Goal: Contribute content: Contribute content

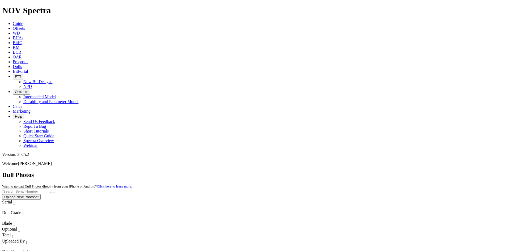
click at [49, 189] on input "text" at bounding box center [25, 192] width 47 height 6
paste input "A316676"
type input "A316676"
click at [52, 193] on icon "submit" at bounding box center [52, 193] width 0 height 0
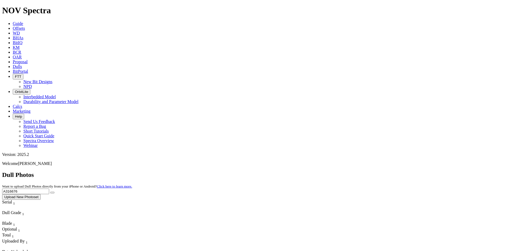
click at [49, 189] on input "A316676" at bounding box center [25, 192] width 47 height 6
click at [41, 194] on button "Upload New Photoset" at bounding box center [21, 197] width 39 height 6
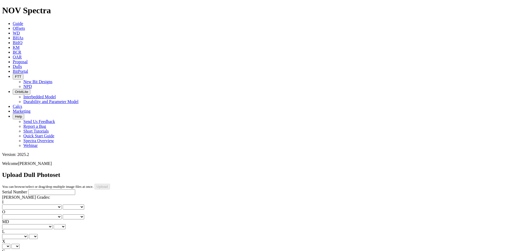
click at [46, 190] on input "Serial Number" at bounding box center [51, 193] width 47 height 6
paste input "A316676"
type input "A316676"
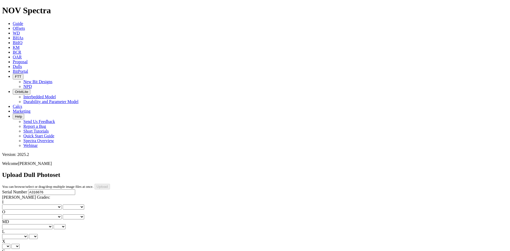
type input "9/3/25"
click at [19, 205] on select "No lost, worn or damaged cutters 0 1 2 3 4 5 6 7 8 No diamond table left on any…" at bounding box center [32, 207] width 60 height 5
select select "number:1"
click at [11, 205] on select "No lost, worn or damaged cutters 0 1 2 3 4 5 6 7 8 No diamond table left on any…" at bounding box center [32, 207] width 60 height 5
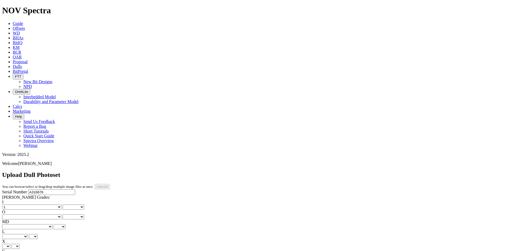
select select "number:1"
click at [49, 215] on select "No lost, worn or damaged cutters 0 1 2 3 4 5 6 7 8 No diamond table left on any…" at bounding box center [32, 217] width 60 height 5
select select "number:1"
click at [38, 215] on select "No lost, worn or damaged cutters 0 1 2 3 4 5 6 7 8 No diamond table left on any…" at bounding box center [32, 217] width 60 height 5
select select "number:1"
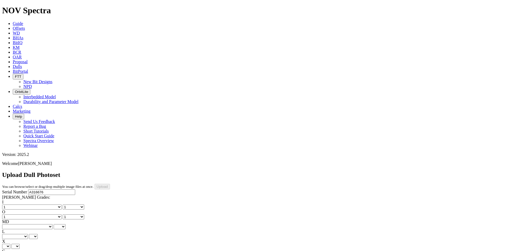
click at [15, 224] on select "BF - Bond Failure BT - Broken Teeth/Cutters BU - Balled Up Bit CR - Cored CT - …" at bounding box center [27, 226] width 51 height 5
select select "string:WT"
click at [11, 224] on select "BF - Bond Failure BT - Broken Teeth/Cutters BU - Balled Up Bit CR - Cored CT - …" at bounding box center [27, 226] width 51 height 5
select select "string:WT"
click at [28, 234] on select "A - All C - Cone G - Gauge N - Nose S - Shoulder T - Taper" at bounding box center [15, 236] width 26 height 5
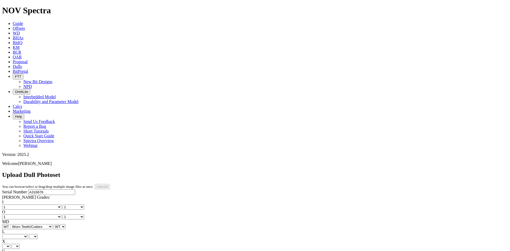
select select "string:S"
click at [28, 234] on select "A - All C - Cone G - Gauge N - Nose S - Shoulder T - Taper" at bounding box center [15, 236] width 26 height 5
select select "string:S"
click at [10, 244] on select "X" at bounding box center [6, 246] width 8 height 5
select select "string:X"
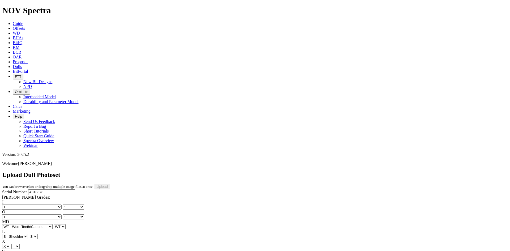
click at [10, 244] on select "X" at bounding box center [6, 246] width 8 height 5
select select "string:X"
click at [48, 251] on select "Unknown I - In Gauge 1 - 1/16 in Undergauge" 2 - 2/16 in Undergauge = ⅛ in" 8 -…" at bounding box center [29, 256] width 54 height 5
select select "string:I"
click at [38, 251] on select "Unknown I - In Gauge 1 - 1/16 in Undergauge" 2 - 2/16 in Undergauge = ⅛ in" 8 -…" at bounding box center [29, 256] width 54 height 5
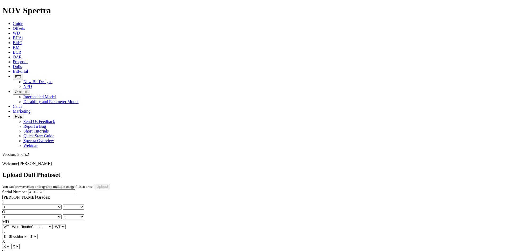
select select "string:I"
click at [8, 190] on div "Serial Number A316676 RH Dull Grades: I No lost, worn or damaged cutters 0 1 2 …" at bounding box center [255, 239] width 506 height 99
select select "string:CT"
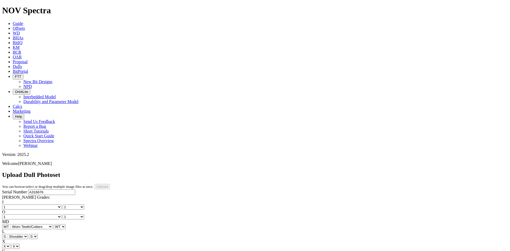
select select "string:CT"
select select "string:_"
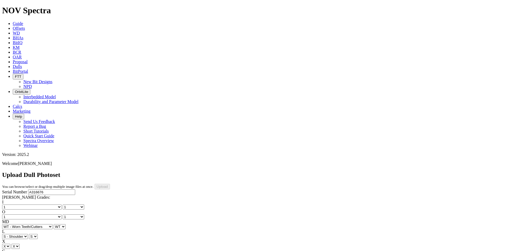
select select "string:_"
click at [110, 184] on input "Upload" at bounding box center [102, 187] width 15 height 6
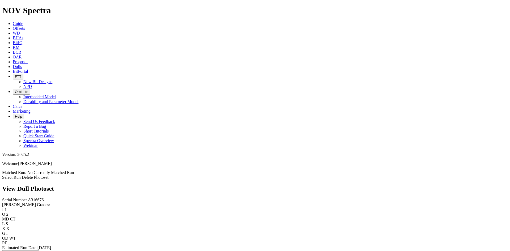
click at [21, 175] on link "Select Run" at bounding box center [11, 177] width 19 height 5
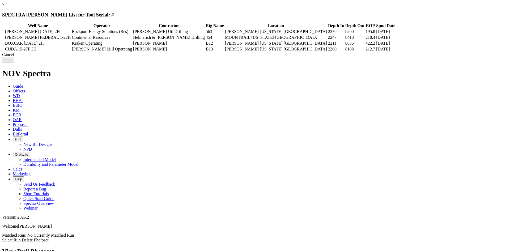
click at [399, 57] on div "Cancel" at bounding box center [255, 54] width 506 height 5
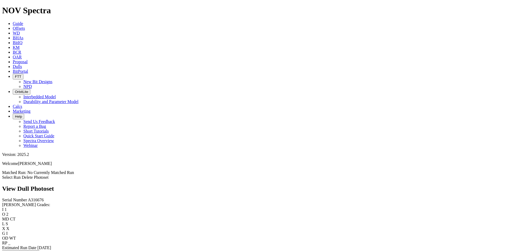
click at [21, 175] on link "Select Run" at bounding box center [11, 177] width 19 height 5
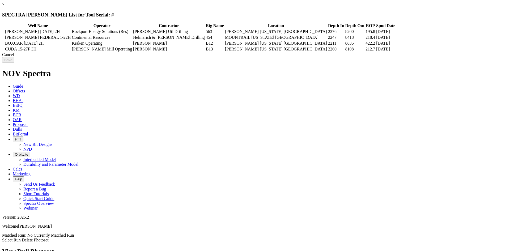
click at [404, 57] on div "Cancel" at bounding box center [255, 54] width 506 height 5
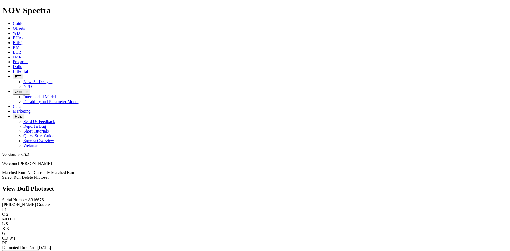
click at [21, 175] on link "Select Run" at bounding box center [11, 177] width 19 height 5
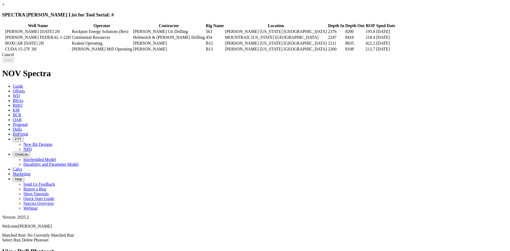
click at [398, 57] on div "Cancel" at bounding box center [255, 54] width 506 height 5
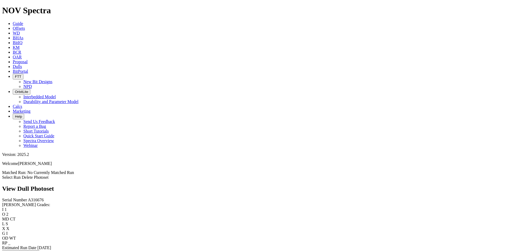
click at [21, 175] on link "Select Run" at bounding box center [11, 177] width 19 height 5
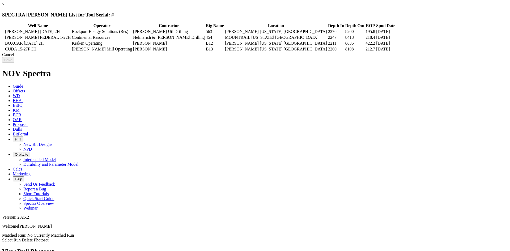
click at [402, 57] on div "Cancel" at bounding box center [255, 54] width 506 height 5
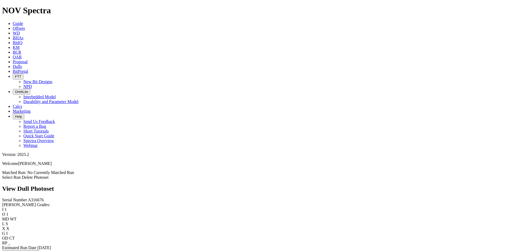
click at [21, 175] on link "Select Run" at bounding box center [11, 177] width 19 height 5
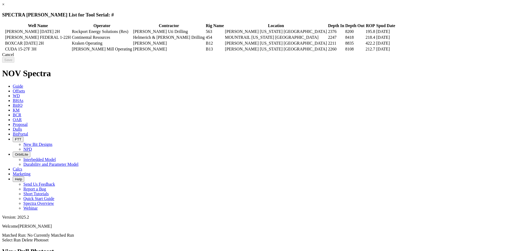
click at [3, 32] on icon at bounding box center [3, 32] width 0 height 0
click at [14, 63] on input "Save" at bounding box center [8, 60] width 12 height 6
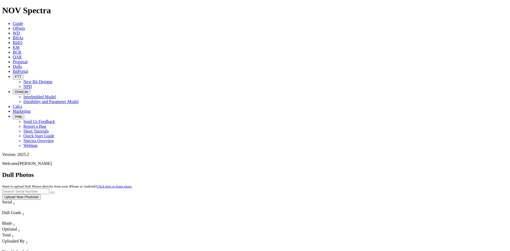
click at [93, 171] on div "Dull Photos Want to upload Dull Photos directly from your iPhone or Android? Cl…" at bounding box center [255, 185] width 506 height 28
click at [41, 194] on button "Upload New Photoset" at bounding box center [21, 197] width 39 height 6
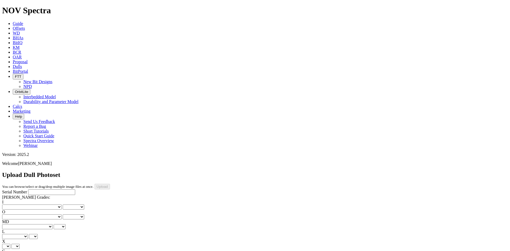
click at [38, 190] on input "Serial Number" at bounding box center [51, 193] width 47 height 6
paste input "A320201"
type input "A320201"
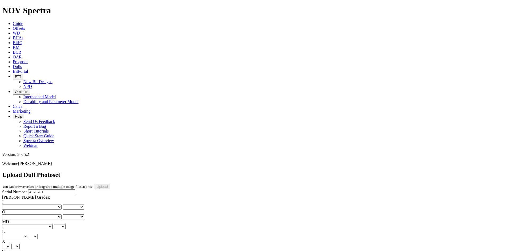
type input "[DATE]"
click at [19, 205] on select "No lost, worn or damaged cutters 0 1 2 3 4 5 6 7 8 No diamond table left on any…" at bounding box center [32, 207] width 60 height 5
select select "number:1"
click at [11, 205] on select "No lost, worn or damaged cutters 0 1 2 3 4 5 6 7 8 No diamond table left on any…" at bounding box center [32, 207] width 60 height 5
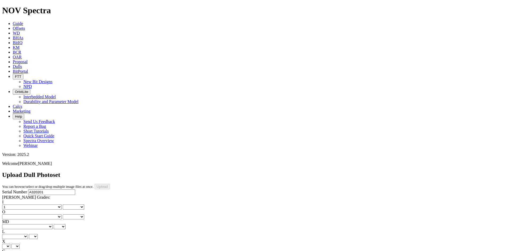
select select "number:1"
click at [46, 215] on select "No lost, worn or damaged cutters 0 1 2 3 4 5 6 7 8 No diamond table left on any…" at bounding box center [32, 217] width 60 height 5
select select "number:1"
click at [38, 215] on select "No lost, worn or damaged cutters 0 1 2 3 4 5 6 7 8 No diamond table left on any…" at bounding box center [32, 217] width 60 height 5
select select "number:1"
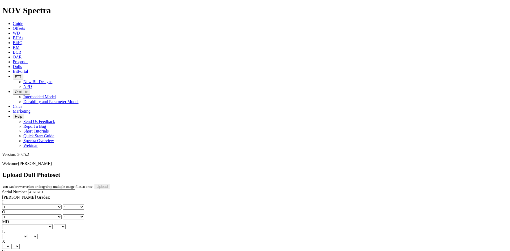
click at [20, 224] on select "BF - Bond Failure BT - Broken Teeth/Cutters BU - Balled Up Bit CR - Cored CT - …" at bounding box center [27, 226] width 51 height 5
select select "string:WT"
click at [11, 224] on select "BF - Bond Failure BT - Broken Teeth/Cutters BU - Balled Up Bit CR - Cored CT - …" at bounding box center [27, 226] width 51 height 5
select select "string:WT"
click at [28, 234] on select "A - All C - Cone G - Gauge N - Nose S - Shoulder T - Taper" at bounding box center [15, 236] width 26 height 5
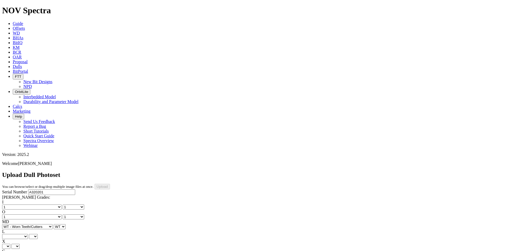
select select "string:S"
click at [28, 234] on select "A - All C - Cone G - Gauge N - Nose S - Shoulder T - Taper" at bounding box center [15, 236] width 26 height 5
select select "string:S"
click at [10, 244] on select "X" at bounding box center [6, 246] width 8 height 5
select select "string:X"
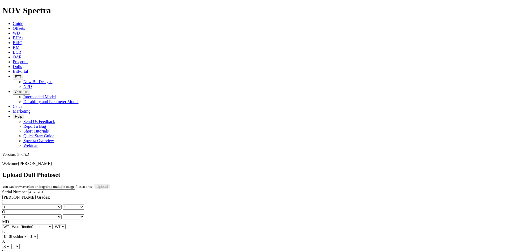
click at [10, 244] on select "X" at bounding box center [6, 246] width 8 height 5
select select "string:X"
click at [40, 251] on select "Unknown I - In Gauge 1 - 1/16 in Undergauge" 2 - 2/16 in Undergauge = ⅛ in" 8 -…" at bounding box center [29, 256] width 54 height 5
select select "string:I"
click at [38, 251] on select "Unknown I - In Gauge 1 - 1/16 in Undergauge" 2 - 2/16 in Undergauge = ⅛ in" 8 -…" at bounding box center [29, 256] width 54 height 5
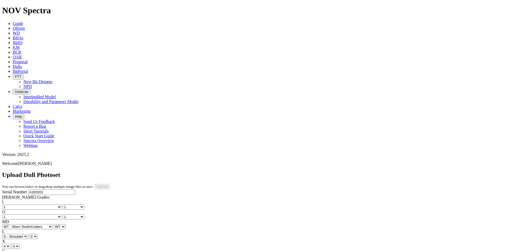
select select "string:I"
select select "string:CT"
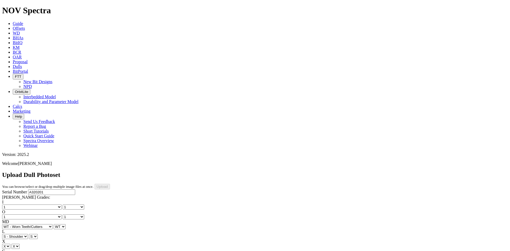
select select "string:_"
click at [110, 184] on input "Upload" at bounding box center [102, 187] width 15 height 6
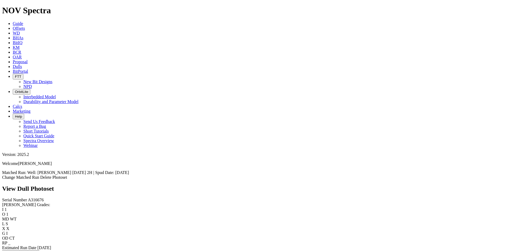
click at [28, 198] on span "A316676" at bounding box center [36, 200] width 16 height 5
copy span "A316676"
click at [25, 26] on span "Offsets" at bounding box center [19, 28] width 12 height 5
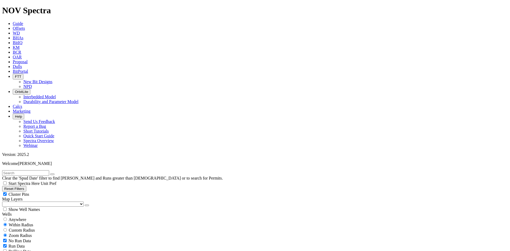
click at [45, 170] on input "text" at bounding box center [25, 173] width 47 height 6
paste input "A316676"
type input "A316676"
click at [23, 217] on span "Anywhere" at bounding box center [18, 219] width 18 height 5
radio input "true"
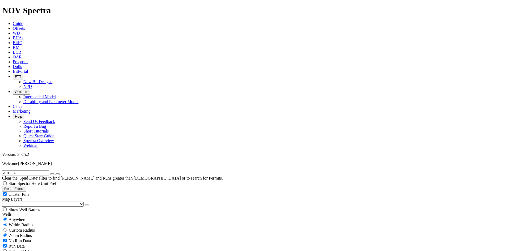
radio input "false"
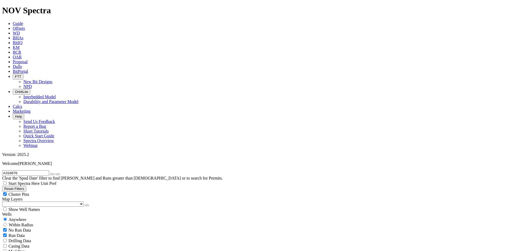
radio input "true"
click at [55, 174] on button "button" at bounding box center [52, 175] width 4 height 2
click at [25, 170] on input "text" at bounding box center [25, 173] width 47 height 6
type input "cf1"
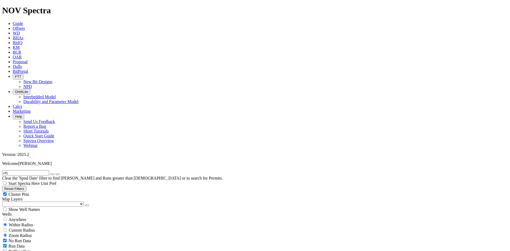
drag, startPoint x: 503, startPoint y: 159, endPoint x: 497, endPoint y: 169, distance: 11.2
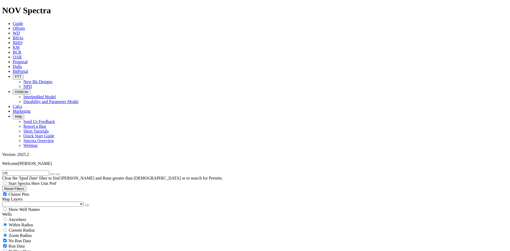
scroll to position [1436, 0]
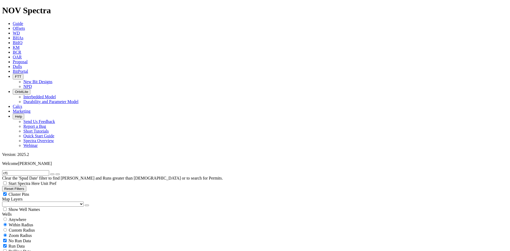
scroll to position [1174, 0]
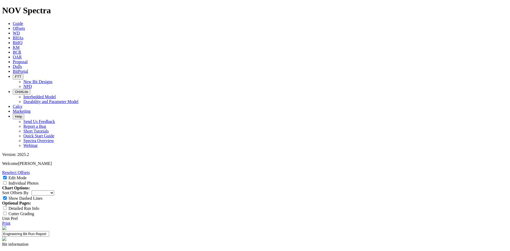
select select "Bit Material"
type input "50/50 FP028 Matrix"
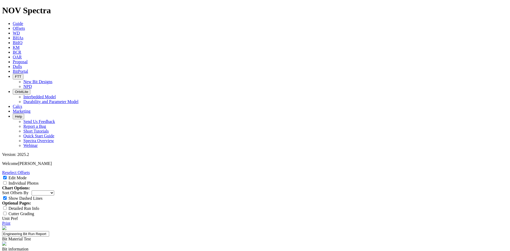
type textarea "Testing FP028 vs. Matrix-TMS"
type input "5"
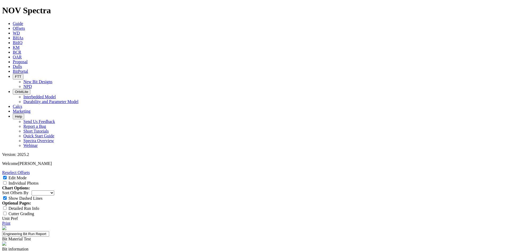
type input "N/A"
select select "number:1"
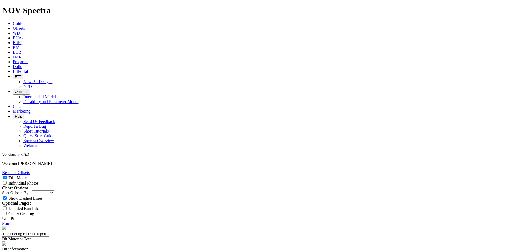
select select "number:1"
type textarea "Average run. Below average interval. This is due to this bit by apart of a plan…"
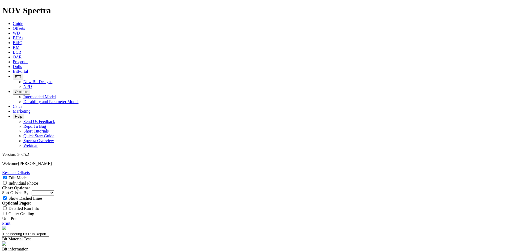
type textarea "No unusual dull characteristics observed. Matrix body looks great for a CF1 wit…"
click at [7, 181] on input "Individual Photos" at bounding box center [4, 182] width 3 height 3
checkbox input "true"
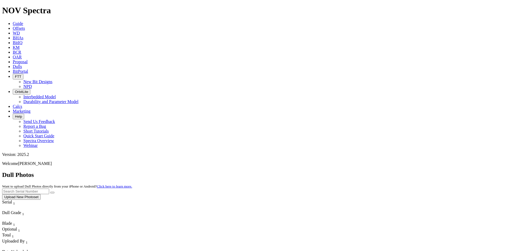
click at [41, 194] on button "Upload New Photoset" at bounding box center [21, 197] width 39 height 6
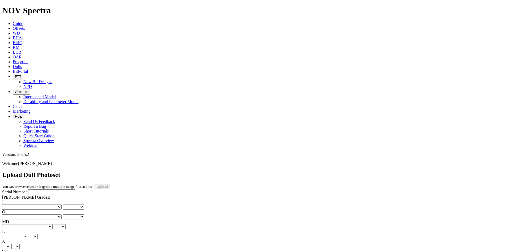
click at [41, 190] on input "Serial Number" at bounding box center [51, 193] width 47 height 6
paste input "A318826"
type input "A318826"
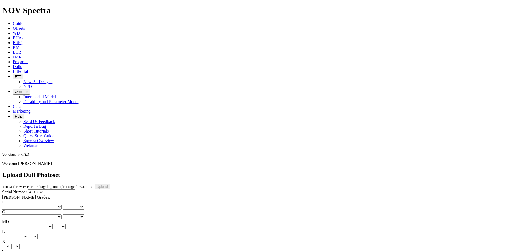
type input "[DATE]"
click at [20, 205] on select "No lost, worn or damaged cutters 0 1 2 3 4 5 6 7 8 No diamond table left on any…" at bounding box center [32, 207] width 60 height 5
select select "number:1"
click at [11, 205] on select "No lost, worn or damaged cutters 0 1 2 3 4 5 6 7 8 No diamond table left on any…" at bounding box center [32, 207] width 60 height 5
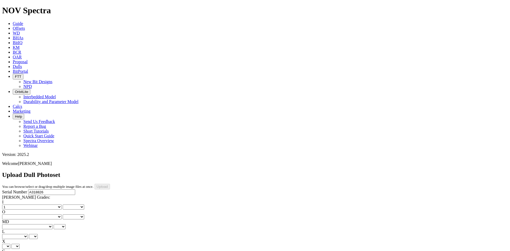
select select "number:1"
click at [49, 215] on select "No lost, worn or damaged cutters 0 1 2 3 4 5 6 7 8 No diamond table left on any…" at bounding box center [32, 217] width 60 height 5
select select "number:2"
click at [38, 215] on select "No lost, worn or damaged cutters 0 1 2 3 4 5 6 7 8 No diamond table left on any…" at bounding box center [32, 217] width 60 height 5
select select "number:2"
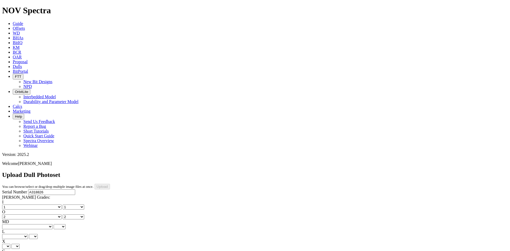
click at [19, 224] on select "BF - Bond Failure BT - Broken Teeth/Cutters BU - Balled Up Bit CR - Cored CT - …" at bounding box center [27, 226] width 51 height 5
select select "string:WT"
click at [11, 224] on select "BF - Bond Failure BT - Broken Teeth/Cutters BU - Balled Up Bit CR - Cored CT - …" at bounding box center [27, 226] width 51 height 5
select select "string:WT"
click at [28, 234] on select "A - All C - Cone G - Gauge N - Nose S - Shoulder T - Taper" at bounding box center [15, 236] width 26 height 5
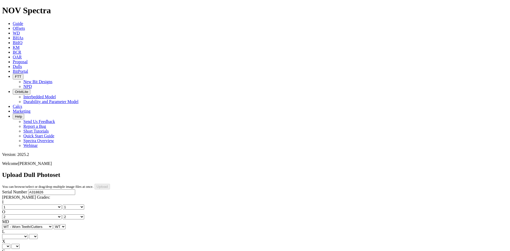
select select "string:S"
click at [28, 234] on select "A - All C - Cone G - Gauge N - Nose S - Shoulder T - Taper" at bounding box center [15, 236] width 26 height 5
select select "string:S"
click at [10, 244] on select "X" at bounding box center [6, 246] width 8 height 5
select select "string:X"
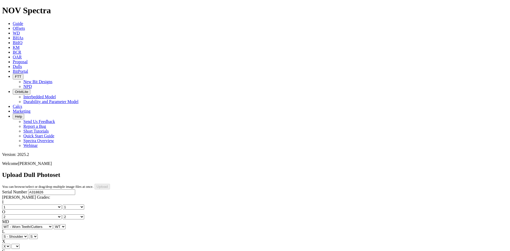
click at [10, 244] on select "X" at bounding box center [6, 246] width 8 height 5
select select "string:X"
click at [44, 251] on select "Unknown I - In Gauge 1 - 1/16 in Undergauge" 2 - 2/16 in Undergauge = ⅛ in" 8 -…" at bounding box center [29, 256] width 54 height 5
select select "string:I"
click at [38, 251] on select "Unknown I - In Gauge 1 - 1/16 in Undergauge" 2 - 2/16 in Undergauge = ⅛ in" 8 -…" at bounding box center [29, 256] width 54 height 5
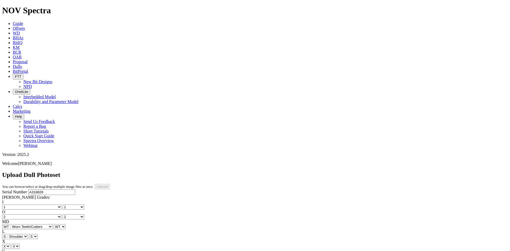
select select "string:I"
select select "string:NO"
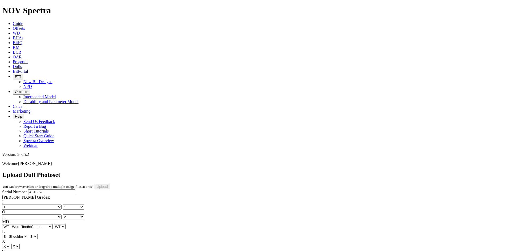
select select "string:_"
click at [110, 184] on input "Upload" at bounding box center [102, 187] width 15 height 6
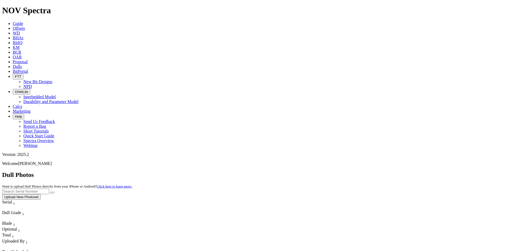
click at [25, 26] on link "Offsets" at bounding box center [19, 28] width 12 height 5
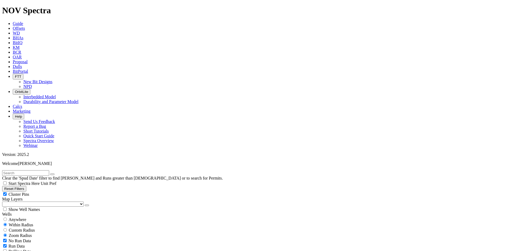
click at [49, 170] on input "text" at bounding box center [25, 173] width 47 height 6
paste input "[URL][DOMAIN_NAME]"
type input "[URL][DOMAIN_NAME]"
click at [43, 170] on input "[URL][DOMAIN_NAME]" at bounding box center [25, 173] width 47 height 6
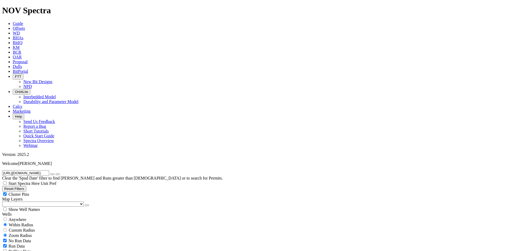
click at [43, 170] on input "[URL][DOMAIN_NAME]" at bounding box center [25, 173] width 47 height 6
click at [39, 170] on div "Clear the 'Spud Date' filter to find [PERSON_NAME] and Runs greater than [DEMOG…" at bounding box center [255, 175] width 506 height 10
click at [38, 170] on input "text" at bounding box center [25, 173] width 47 height 6
paste input "A318826"
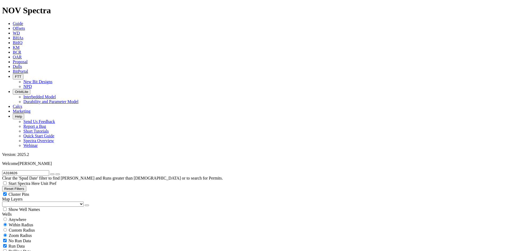
type input "A318826"
click at [14, 217] on span "Anywhere" at bounding box center [18, 219] width 18 height 5
radio input "true"
radio input "false"
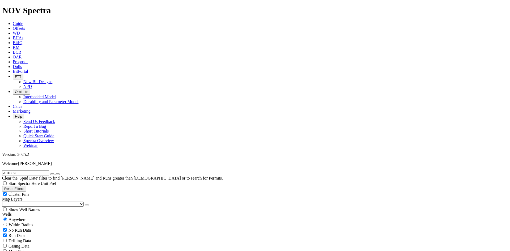
radio input "false"
radio input "true"
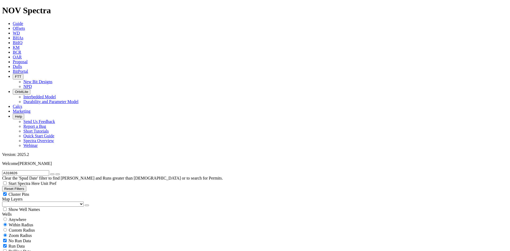
scroll to position [416, 0]
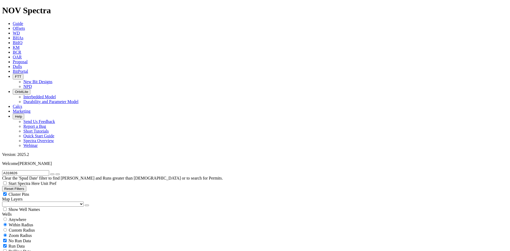
click at [52, 174] on icon "button" at bounding box center [52, 174] width 0 height 0
click at [49, 170] on input "text" at bounding box center [25, 173] width 47 height 6
type input "cf1"
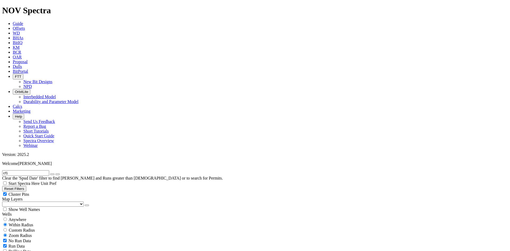
scroll to position [452, 0]
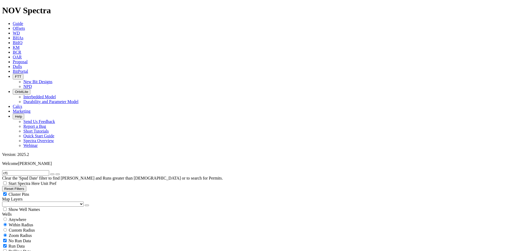
select select
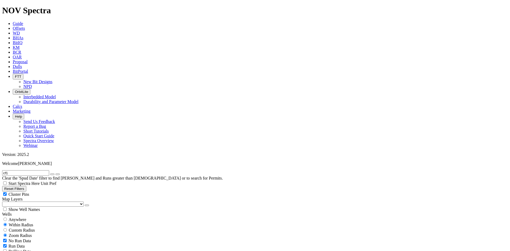
scroll to position [53, 0]
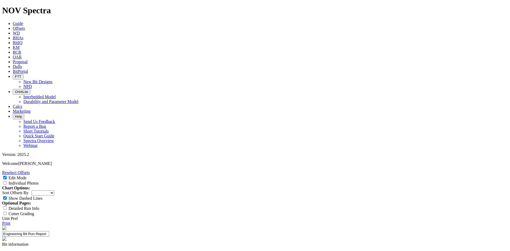
select select "Cutter"
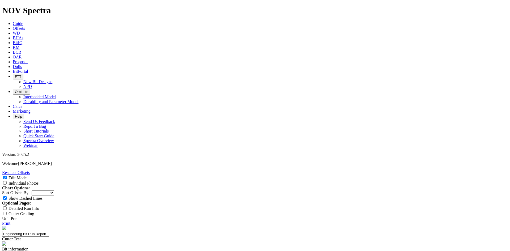
drag, startPoint x: 248, startPoint y: 76, endPoint x: 211, endPoint y: 75, distance: 37.2
type input "1613 ET174 STM2's"
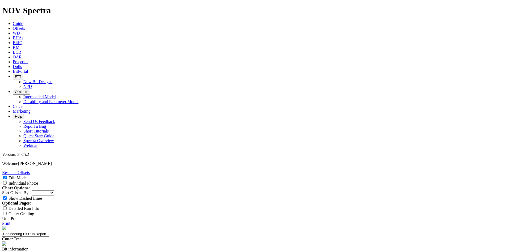
paste textarea "1613 ET174 STM2's"
type textarea "Testing 1613 ET174 STM2 & STM2C vs 4DX & 4DXC"
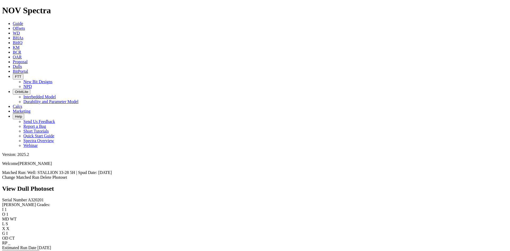
click at [39, 175] on link "Change Matched Run" at bounding box center [20, 177] width 37 height 5
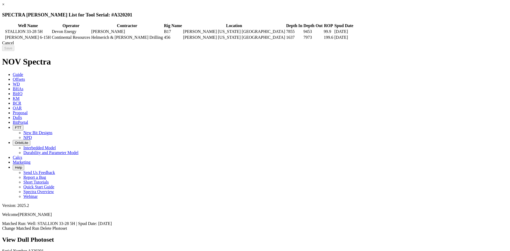
click at [407, 45] on div "Cancel" at bounding box center [255, 43] width 506 height 5
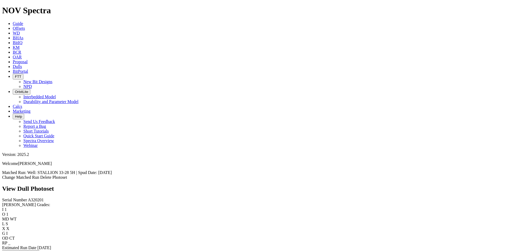
click at [28, 198] on span "A320201" at bounding box center [36, 200] width 16 height 5
copy span "A320201"
click at [25, 26] on link "Offsets" at bounding box center [19, 28] width 12 height 5
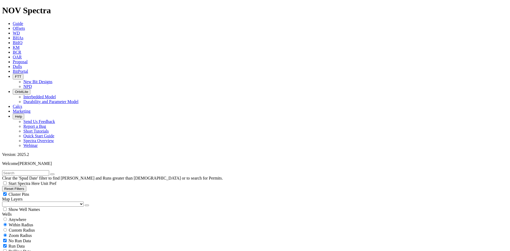
click at [36, 170] on input "text" at bounding box center [25, 173] width 47 height 6
paste input "A320201"
type input "A320201"
click at [14, 217] on span "Anywhere" at bounding box center [18, 219] width 18 height 5
radio input "true"
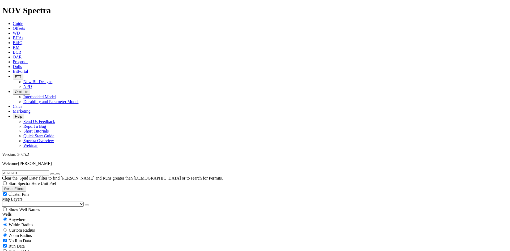
radio input "false"
click at [52, 174] on icon "button" at bounding box center [52, 174] width 0 height 0
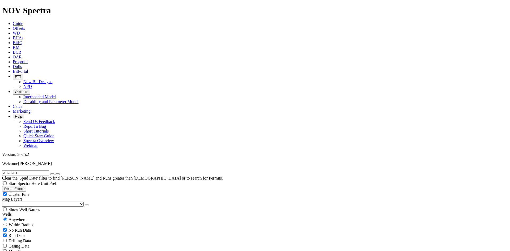
radio input "false"
radio input "true"
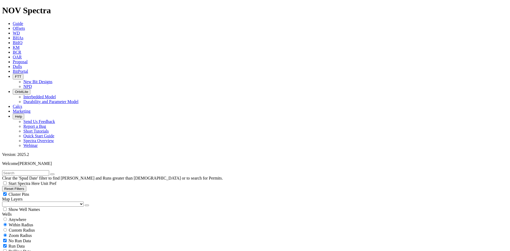
click at [21, 170] on input "text" at bounding box center [25, 173] width 47 height 6
type input "cf1"
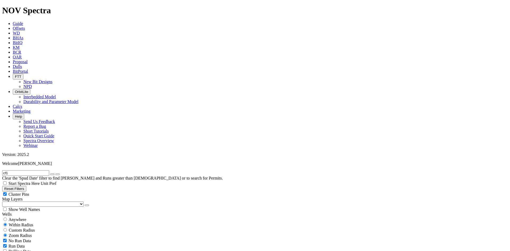
scroll to position [319, 0]
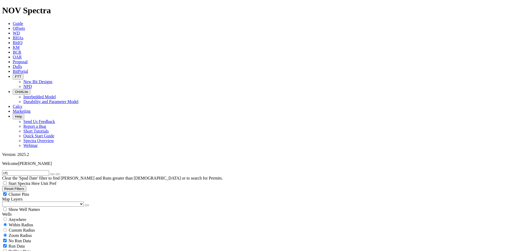
select select
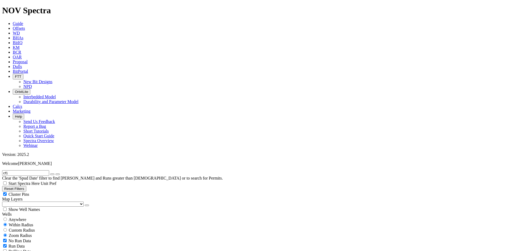
scroll to position [1276, 0]
drag, startPoint x: 501, startPoint y: 184, endPoint x: 485, endPoint y: 199, distance: 21.4
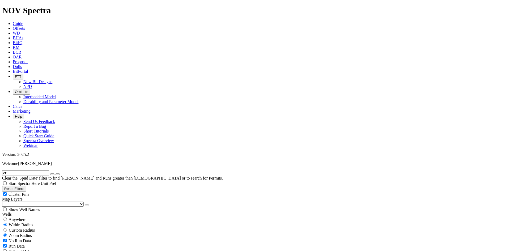
scroll to position [2287, 0]
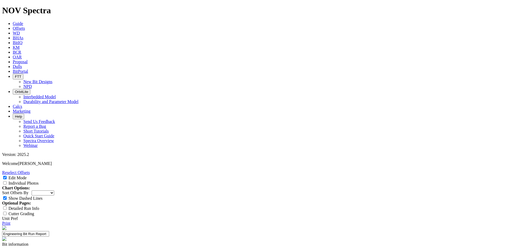
select select "Cutter"
type input "174 IP's"
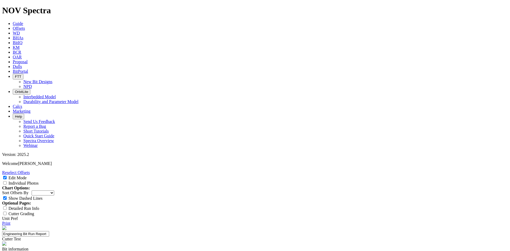
type textarea "D"
type textarea "IPs produced an excellent dull for a bottom hole vertical run."
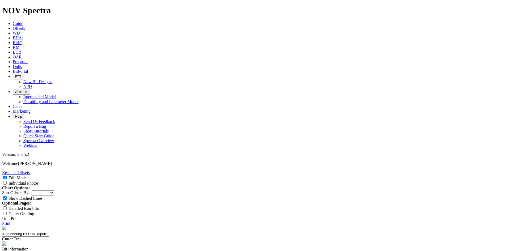
type textarea "ROP was well below average. Likely only need IP's in outer nose and upper shoul…"
type input "1"
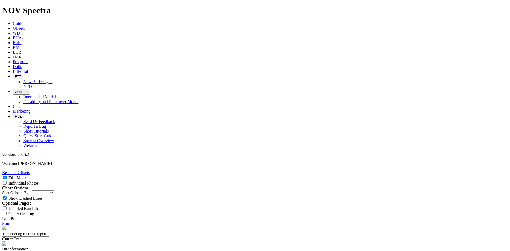
type input "N/A"
type textarea "Testing 174 IP vs 174 standard chamfer."
click at [7, 181] on input "Individual Photos" at bounding box center [4, 182] width 3 height 3
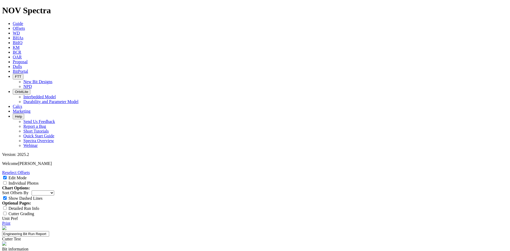
checkbox input "true"
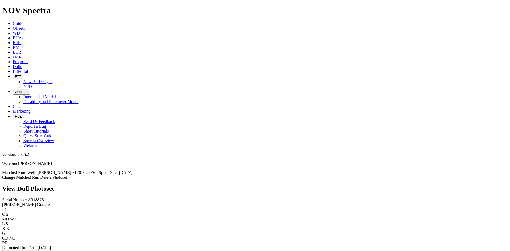
click at [39, 175] on link "Change Matched Run" at bounding box center [20, 177] width 37 height 5
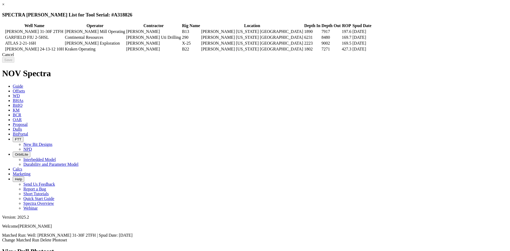
click at [125, 29] on td "[PERSON_NAME] Mill Operating" at bounding box center [95, 31] width 61 height 5
click at [5, 7] on link "×" at bounding box center [3, 4] width 2 height 5
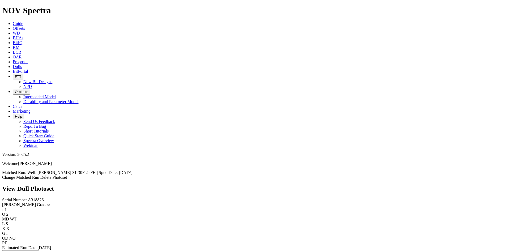
click at [28, 198] on span "A318826" at bounding box center [36, 200] width 16 height 5
copy span "A318826"
click at [22, 64] on span "Dulls" at bounding box center [17, 66] width 9 height 5
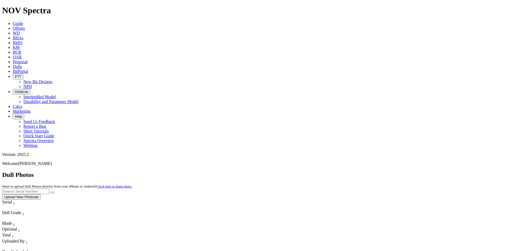
click at [49, 189] on input "text" at bounding box center [25, 192] width 47 height 6
paste input "A321359"
type input "A321359"
click at [41, 194] on button "Upload New Photoset" at bounding box center [21, 197] width 39 height 6
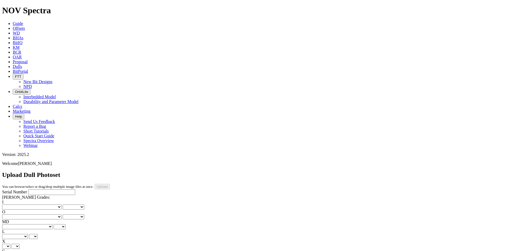
click at [28, 190] on input "Serial Number" at bounding box center [51, 193] width 47 height 6
paste input "A321359"
type input "A321359"
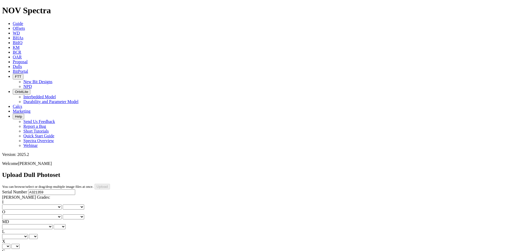
type input "9/6/25"
click at [18, 205] on select "No lost, worn or damaged cutters 0 1 2 3 4 5 6 7 8 No diamond table left on any…" at bounding box center [32, 207] width 60 height 5
select select "number:0"
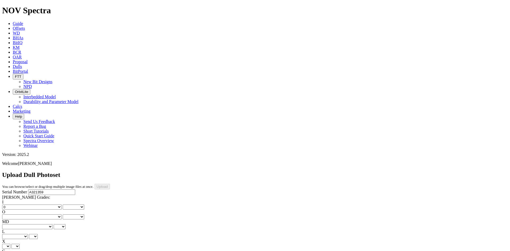
click at [11, 205] on select "No lost, worn or damaged cutters 0 1 2 3 4 5 6 7 8 No diamond table left on any…" at bounding box center [32, 207] width 60 height 5
select select "number:0"
click at [43, 215] on select "No lost, worn or damaged cutters 0 1 2 3 4 5 6 7 8 No diamond table left on any…" at bounding box center [32, 217] width 60 height 5
select select "number:1"
click at [38, 215] on select "No lost, worn or damaged cutters 0 1 2 3 4 5 6 7 8 No diamond table left on any…" at bounding box center [32, 217] width 60 height 5
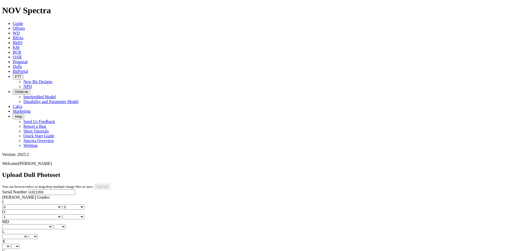
select select "number:1"
click at [23, 224] on select "BF - Bond Failure BT - Broken Teeth/Cutters BU - Balled Up Bit CR - Cored CT - …" at bounding box center [27, 226] width 51 height 5
select select "string:WT"
click at [11, 224] on select "BF - Bond Failure BT - Broken Teeth/Cutters BU - Balled Up Bit CR - Cored CT - …" at bounding box center [27, 226] width 51 height 5
select select "string:WT"
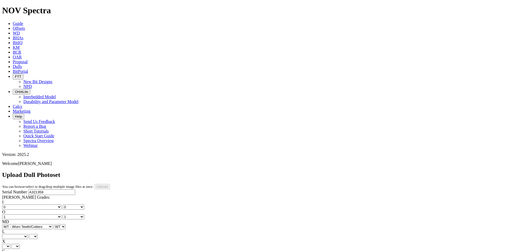
click at [28, 234] on select "A - All C - Cone G - Gauge N - Nose S - Shoulder T - Taper" at bounding box center [15, 236] width 26 height 5
select select "string:S"
click at [28, 234] on select "A - All C - Cone G - Gauge N - Nose S - Shoulder T - Taper" at bounding box center [15, 236] width 26 height 5
select select "string:S"
click at [10, 244] on select "X" at bounding box center [6, 246] width 8 height 5
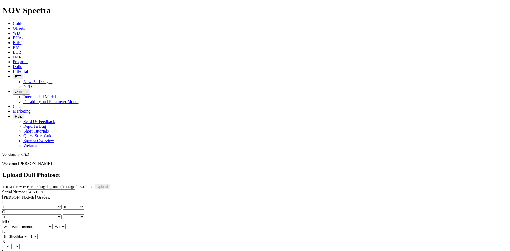
select select "string:X"
click at [10, 244] on select "X" at bounding box center [6, 246] width 8 height 5
select select "string:X"
click at [42, 251] on select "Unknown I - In Gauge 1 - 1/16 in Undergauge" 2 - 2/16 in Undergauge = ⅛ in" 8 -…" at bounding box center [29, 256] width 54 height 5
select select "string:I"
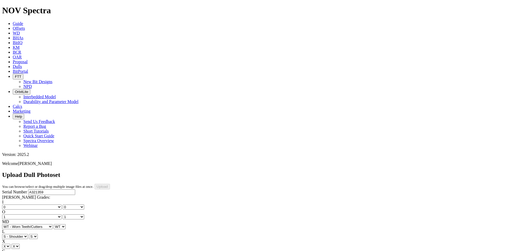
click at [38, 251] on select "Unknown I - In Gauge 1 - 1/16 in Undergauge" 2 - 2/16 in Undergauge = ⅛ in" 8 -…" at bounding box center [29, 256] width 54 height 5
select select "string:I"
select select "string:NO"
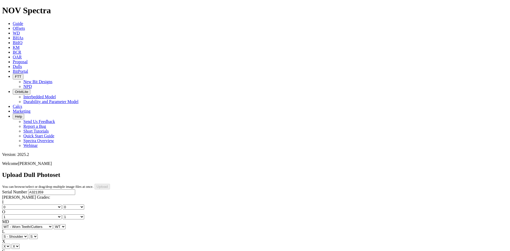
select select "string:NO"
select select "string:_"
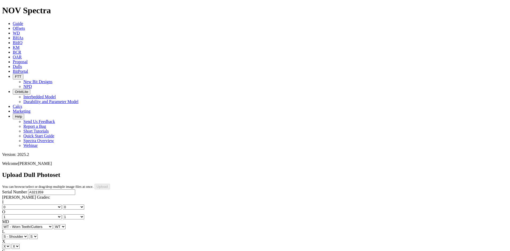
click at [110, 184] on input "Upload" at bounding box center [102, 187] width 15 height 6
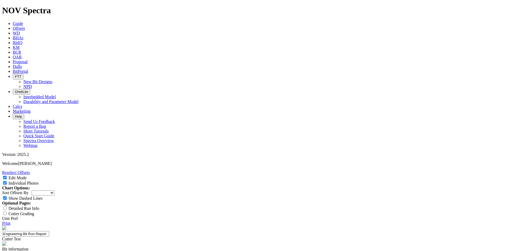
select select "Cutter"
type textarea "Above average dull. Good looking wear progression. No unusual dull characterist…"
type textarea "Below average run. No unusual drilling events."
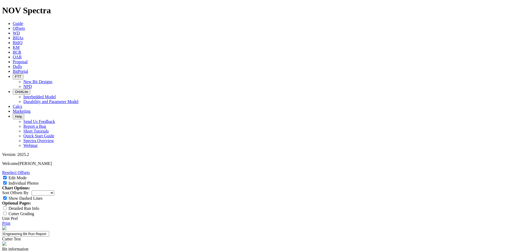
click at [22, 64] on span "Dulls" at bounding box center [17, 66] width 9 height 5
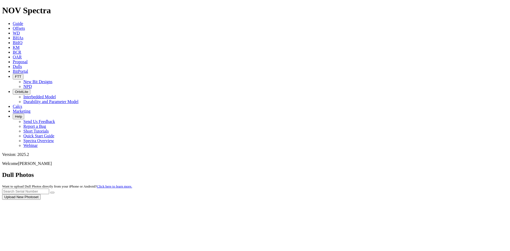
click at [404, 200] on div at bounding box center [255, 200] width 506 height 0
click at [413, 200] on div at bounding box center [255, 200] width 506 height 0
click at [49, 189] on input "text" at bounding box center [25, 192] width 47 height 6
paste input "A318826"
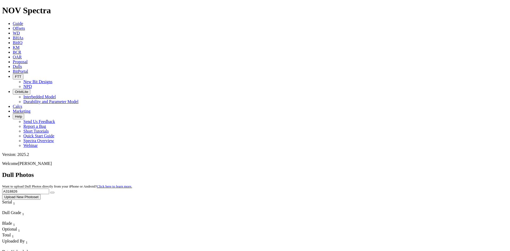
type input "A318826"
click at [52, 193] on icon "submit" at bounding box center [52, 193] width 0 height 0
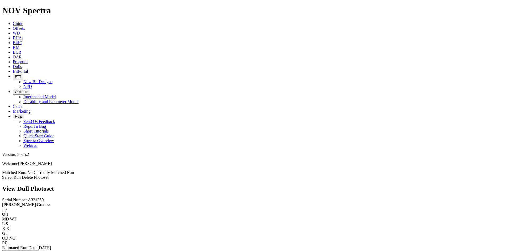
click at [21, 175] on link "Select Run" at bounding box center [11, 177] width 19 height 5
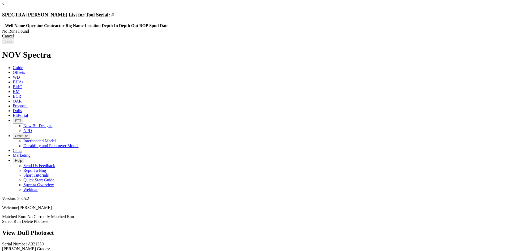
click at [404, 39] on div "Cancel" at bounding box center [255, 36] width 506 height 5
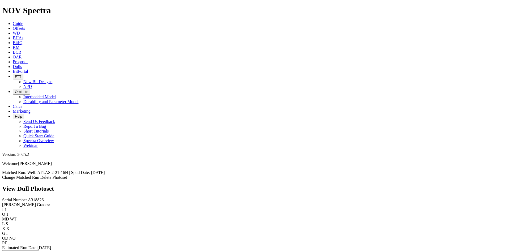
click at [39, 175] on link "Change Matched Run" at bounding box center [20, 177] width 37 height 5
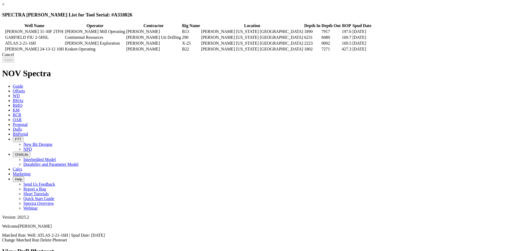
click at [3, 37] on icon at bounding box center [3, 37] width 0 height 0
click at [14, 63] on input "Save" at bounding box center [8, 60] width 12 height 6
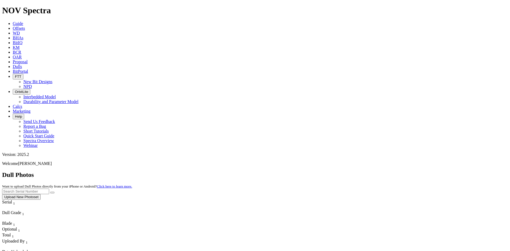
click at [49, 189] on input "text" at bounding box center [25, 192] width 47 height 6
paste input "A318826"
type input "A318826"
click at [55, 192] on button "submit" at bounding box center [52, 193] width 4 height 2
click at [13, 26] on icon at bounding box center [13, 28] width 0 height 5
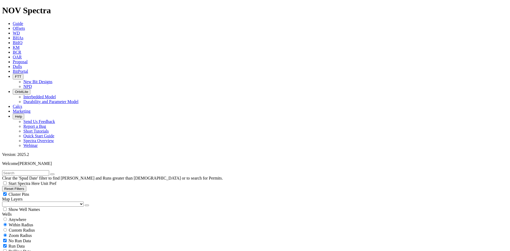
click at [49, 170] on input "text" at bounding box center [25, 173] width 47 height 6
paste input "A318826"
type input "A318826"
click at [20, 217] on span "Anywhere" at bounding box center [18, 219] width 18 height 5
radio input "true"
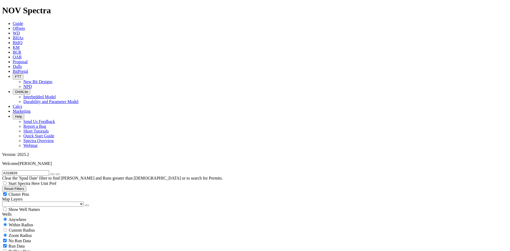
radio input "false"
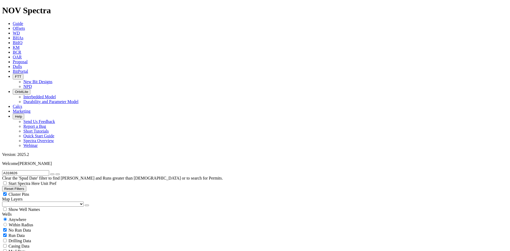
radio input "false"
radio input "true"
click at [52, 174] on icon "button" at bounding box center [52, 174] width 0 height 0
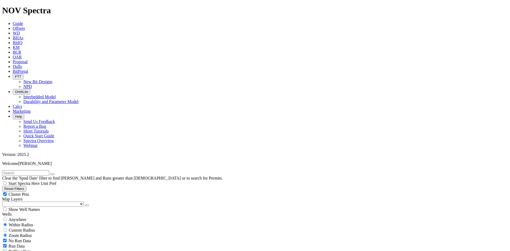
click at [47, 170] on input "text" at bounding box center [25, 173] width 47 height 6
type input "cf1"
click at [79, 212] on div "Wells" at bounding box center [255, 214] width 506 height 5
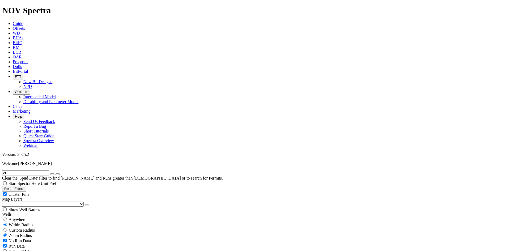
scroll to position [160, 0]
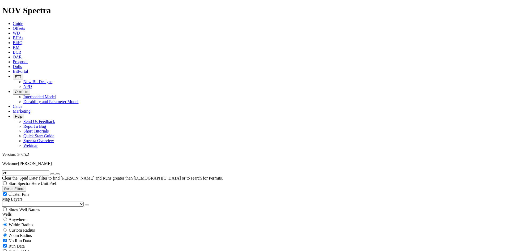
scroll to position [1090, 0]
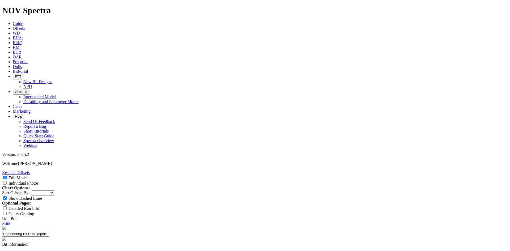
select select "Cutter"
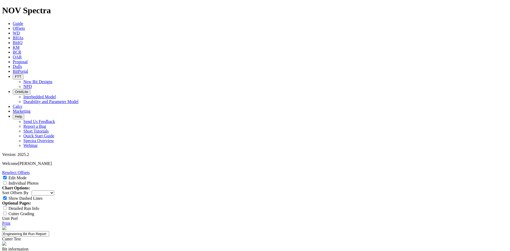
type input "1613 ET174 STM2's"
paste textarea "1613 ET174 STM2's"
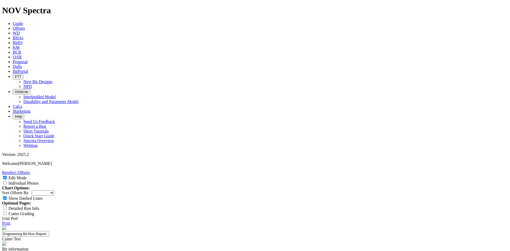
type textarea "Testing 1613 ET174 STM2 & STM2C vs ET174 4DX & 4DXC."
select select "number:1"
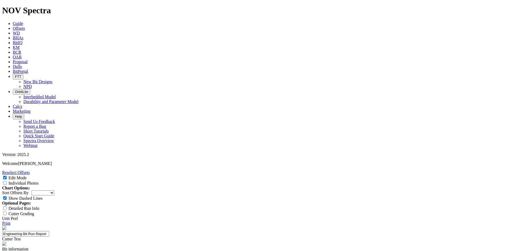
select select "number:1"
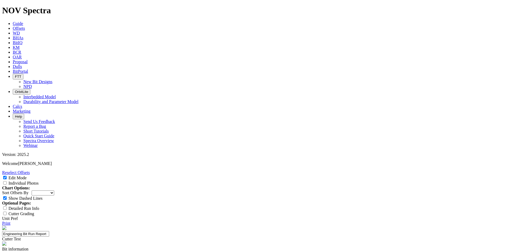
select select "number:1"
select select "string:WT"
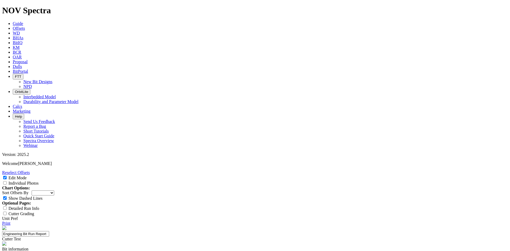
select select "string:WT"
select select "string:S"
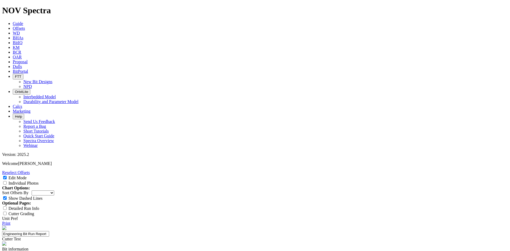
select select "string:S"
select select "string:X"
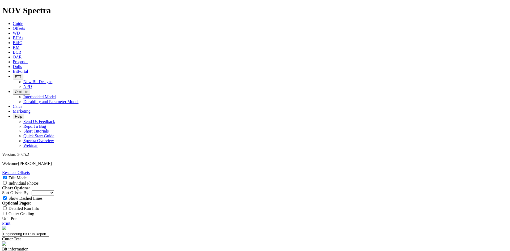
select select "string:I"
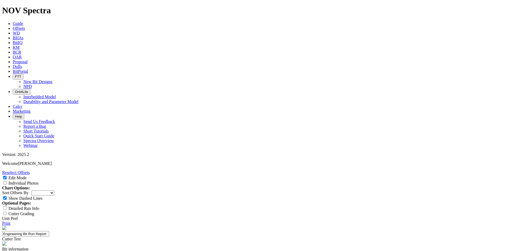
select select "string:NO"
select select "string:BHA"
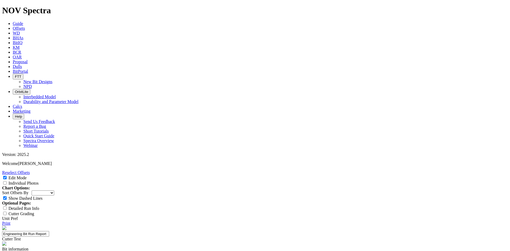
select select "string:BHA"
type textarea "Well above ROP. This bit was ran under iso water string so the interval wasn't …"
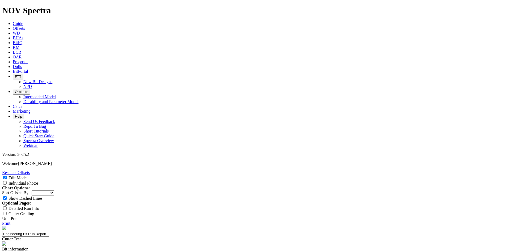
type textarea "E"
type textarea "Excellent dull was produced. No unusual dull characteristics oberved."
type input "1"
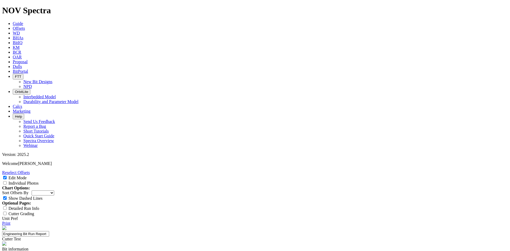
type input "N/A"
select select "Cutter"
select select "number:1"
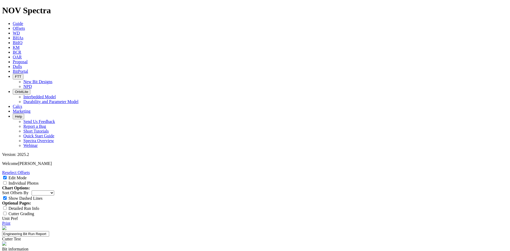
select select "string:WT"
select select "string:S"
select select "string:X"
select select "string:NO"
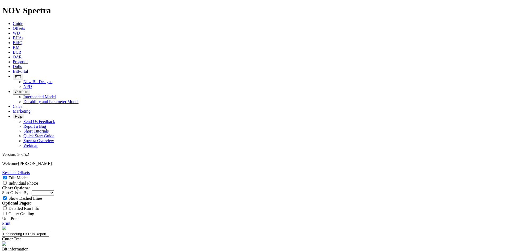
type input "N/A"
click at [9, 181] on span at bounding box center [5, 183] width 6 height 5
click at [7, 181] on input "Individual Photos" at bounding box center [4, 182] width 3 height 3
checkbox input "true"
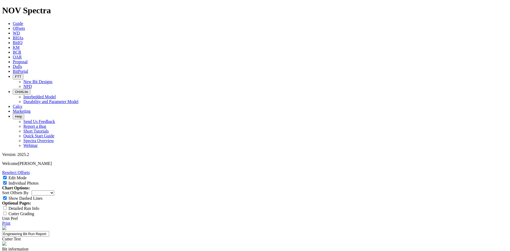
click at [13, 64] on icon at bounding box center [13, 66] width 0 height 5
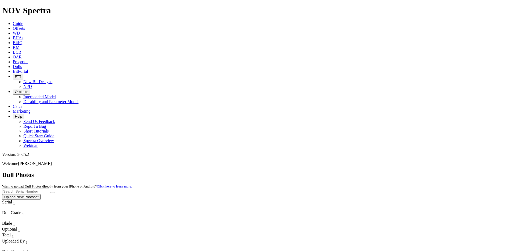
click at [41, 194] on button "Upload New Photoset" at bounding box center [21, 197] width 39 height 6
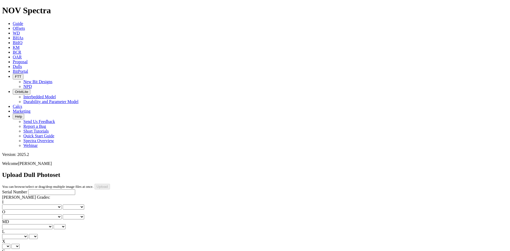
click at [30, 190] on input "Serial Number" at bounding box center [51, 193] width 47 height 6
paste input "A320646"
type input "A320646"
click at [15, 205] on select "No lost, worn or damaged cutters 0 1 2 3 4 5 6 7 8 No diamond table left on any…" at bounding box center [32, 207] width 60 height 5
select select "number:0"
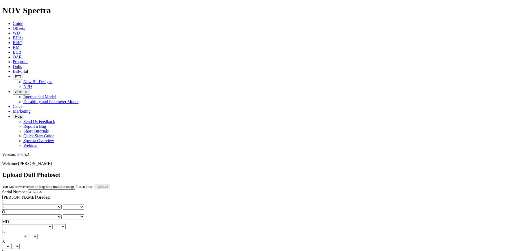
click at [11, 205] on select "No lost, worn or damaged cutters 0 1 2 3 4 5 6 7 8 No diamond table left on any…" at bounding box center [32, 207] width 60 height 5
select select "number:0"
drag, startPoint x: 45, startPoint y: 80, endPoint x: 45, endPoint y: 84, distance: 3.7
click at [45, 215] on select "No lost, worn or damaged cutters 0 1 2 3 4 5 6 7 8 No diamond table left on any…" at bounding box center [32, 217] width 60 height 5
select select "number:1"
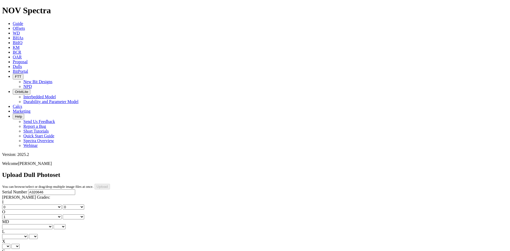
click at [38, 215] on select "No lost, worn or damaged cutters 0 1 2 3 4 5 6 7 8 No diamond table left on any…" at bounding box center [32, 217] width 60 height 5
select select "number:1"
click at [19, 224] on select "BF - Bond Failure BT - Broken Teeth/Cutters BU - Balled Up Bit CR - Cored CT - …" at bounding box center [27, 226] width 51 height 5
select select "string:WT"
click at [11, 224] on select "BF - Bond Failure BT - Broken Teeth/Cutters BU - Balled Up Bit CR - Cored CT - …" at bounding box center [27, 226] width 51 height 5
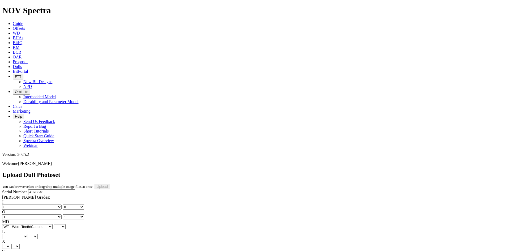
select select "string:WT"
click at [28, 234] on select "A - All C - Cone G - Gauge N - Nose S - Shoulder T - Taper" at bounding box center [15, 236] width 26 height 5
select select "string:S"
click at [28, 234] on select "A - All C - Cone G - Gauge N - Nose S - Shoulder T - Taper" at bounding box center [15, 236] width 26 height 5
select select "string:S"
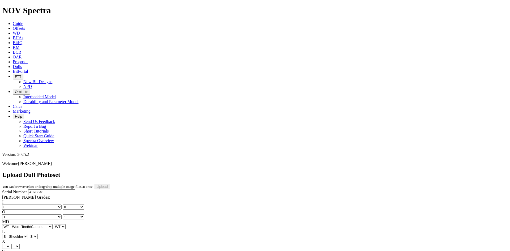
click at [10, 244] on select "X" at bounding box center [6, 246] width 8 height 5
select select "string:X"
click at [10, 244] on select "X" at bounding box center [6, 246] width 8 height 5
select select "string:X"
click at [47, 251] on select "Unknown I - In Gauge 1 - 1/16 in Undergauge" 2 - 2/16 in Undergauge = ⅛ in" 8 -…" at bounding box center [29, 256] width 54 height 5
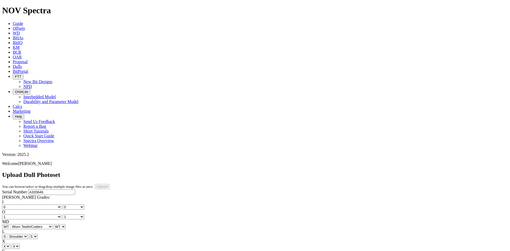
select select "string:I"
click at [38, 251] on select "Unknown I - In Gauge 1 - 1/16 in Undergauge" 2 - 2/16 in Undergauge = ⅛ in" 8 -…" at bounding box center [29, 256] width 54 height 5
select select "string:I"
select select "string:NO"
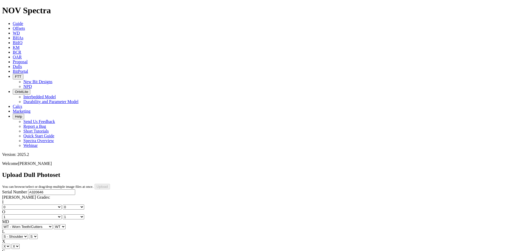
select select "string:NO"
select select "string:_"
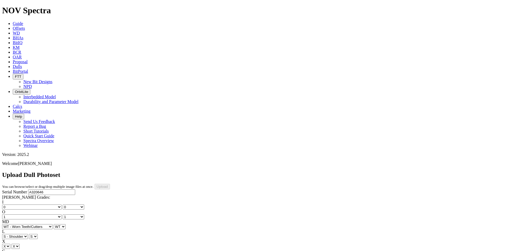
select select "string:_"
type input "9/11/25"
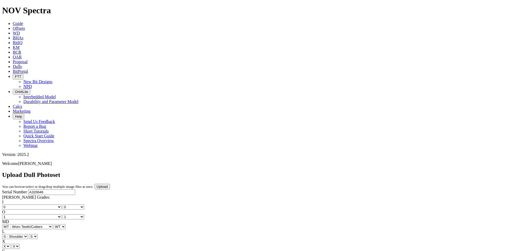
click at [110, 184] on input "Upload" at bounding box center [102, 187] width 15 height 6
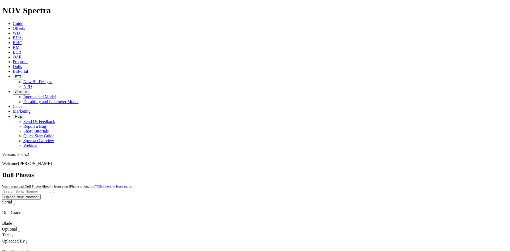
click at [49, 189] on input "text" at bounding box center [25, 192] width 47 height 6
paste input "A320200"
click at [55, 192] on button "submit" at bounding box center [52, 193] width 4 height 2
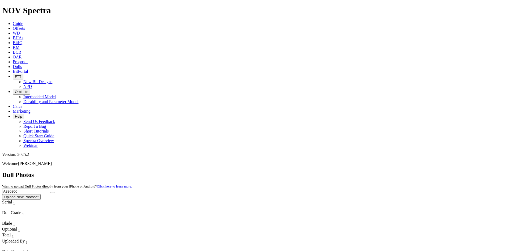
click at [49, 189] on input "A320200" at bounding box center [25, 192] width 47 height 6
paste input "909"
click at [55, 192] on button "submit" at bounding box center [52, 193] width 4 height 2
click at [325, 204] on div "No results found." at bounding box center [255, 206] width 506 height 5
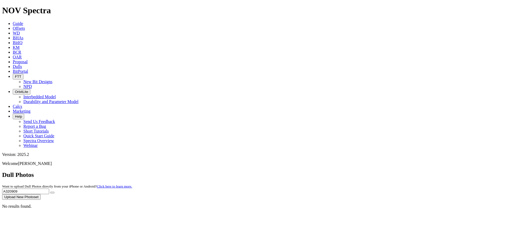
click at [49, 189] on input "A320909" at bounding box center [25, 192] width 47 height 6
paste input "7"
type input "A320907"
click at [52, 193] on icon "submit" at bounding box center [52, 193] width 0 height 0
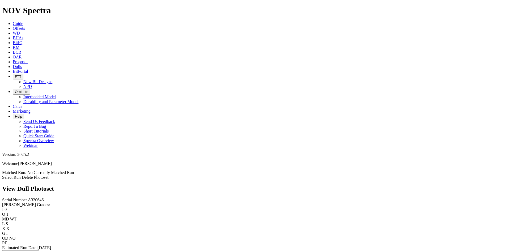
click at [21, 175] on link "Select Run" at bounding box center [11, 177] width 19 height 5
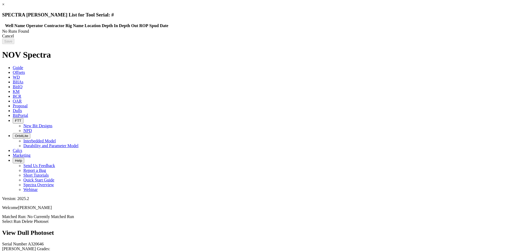
click at [5, 7] on link "×" at bounding box center [3, 4] width 2 height 5
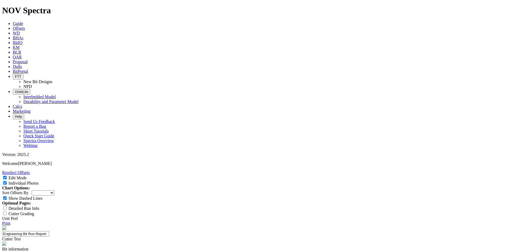
select select "Cutter"
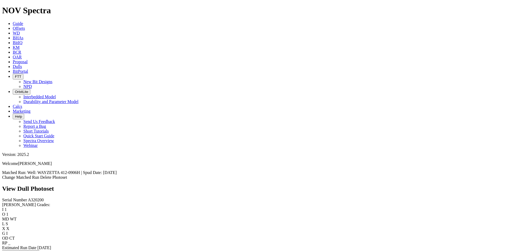
click at [25, 26] on span "Offsets" at bounding box center [19, 28] width 12 height 5
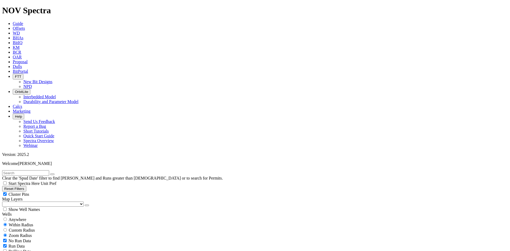
click at [33, 170] on input "text" at bounding box center [25, 173] width 47 height 6
paste input "A320200"
type input "A320200"
click at [22, 217] on span "Anywhere" at bounding box center [18, 219] width 18 height 5
radio input "true"
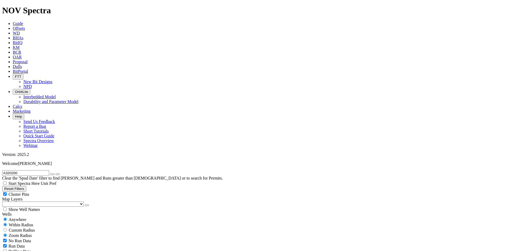
radio input "false"
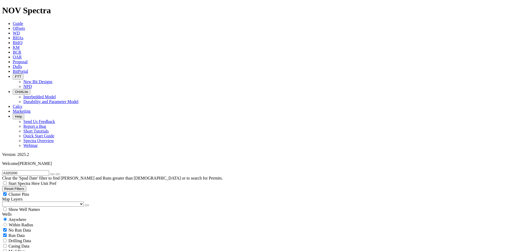
radio input "true"
click at [52, 174] on icon "button" at bounding box center [52, 174] width 0 height 0
click at [30, 170] on input "text" at bounding box center [25, 173] width 47 height 6
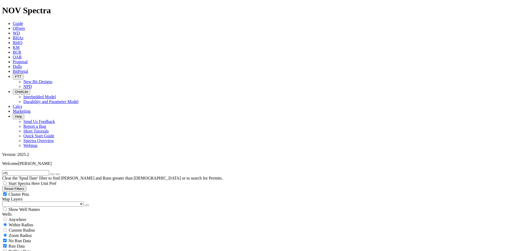
type input "cf1"
select select "8.75"
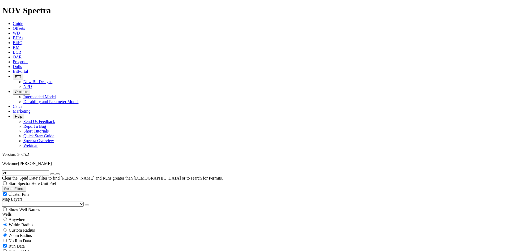
checkbox input "false"
select select "? number:8.75 ?"
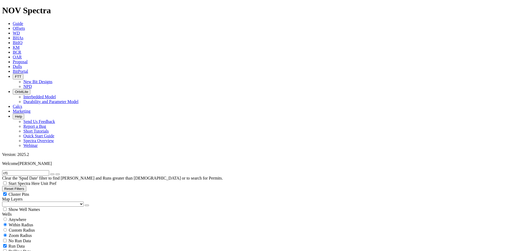
scroll to position [239, 0]
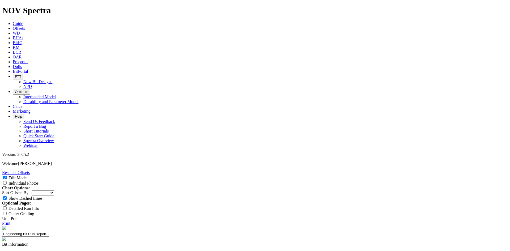
select select "Cutter"
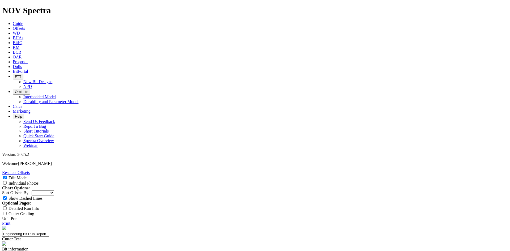
type input "1613 ET174 STM2's"
paste textarea "1613 ET174 STM2's"
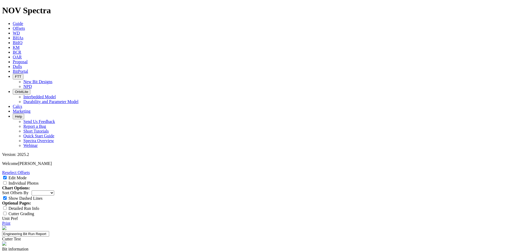
type textarea "Testing 1613 ET174 STM2 & STM2C vs ET174 4DX & 4DXC."
type input "N/A"
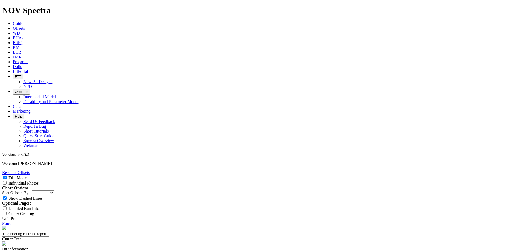
scroll to position [53, 0]
type input "1"
drag, startPoint x: 303, startPoint y: 164, endPoint x: 296, endPoint y: 175, distance: 12.7
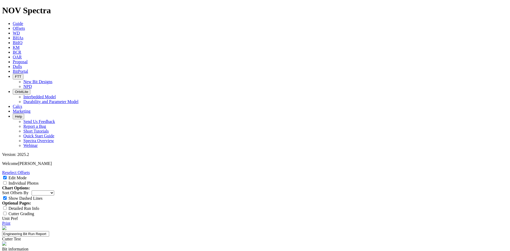
type textarea "Slightly above average ROP. No unsual drilling events occurred."
type textarea "Excellent dull. Standard thermal wear on the shoulder. STM2's looked great."
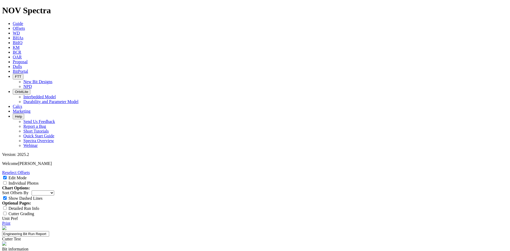
click at [9, 181] on span at bounding box center [5, 183] width 6 height 5
click at [7, 181] on input "Individual Photos" at bounding box center [4, 182] width 3 height 3
checkbox input "true"
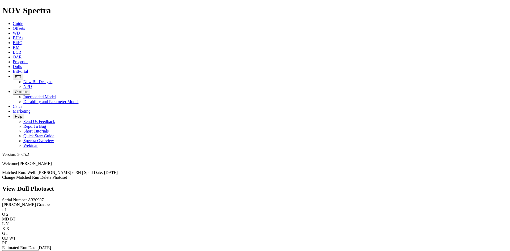
click at [39, 175] on link "Change Matched Run" at bounding box center [20, 177] width 37 height 5
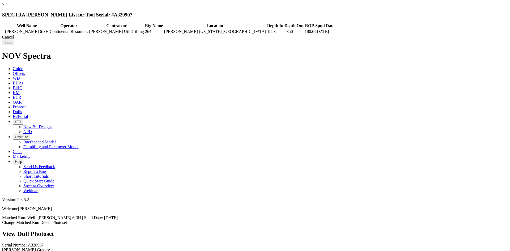
click at [406, 40] on div "Cancel" at bounding box center [255, 37] width 506 height 5
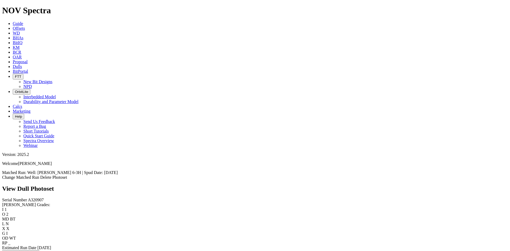
click at [22, 64] on link "Dulls" at bounding box center [17, 66] width 9 height 5
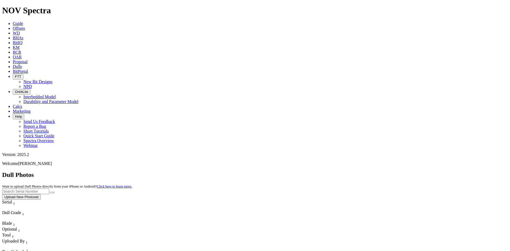
click at [41, 194] on button "Upload New Photoset" at bounding box center [21, 197] width 39 height 6
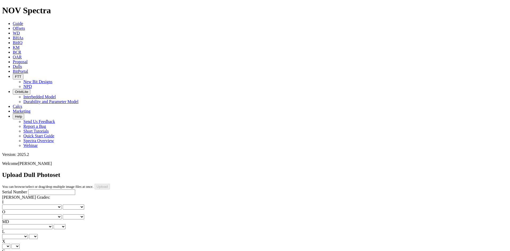
click at [29, 190] on input "Serial Number" at bounding box center [51, 193] width 47 height 6
paste input "A320909"
type input "A320909"
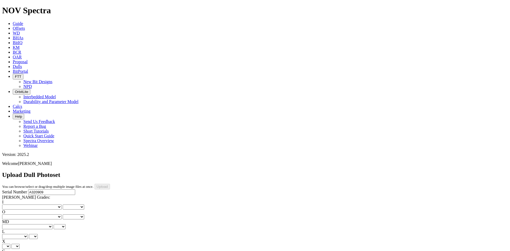
type input "[DATE]"
click at [5, 190] on div "Serial Number A320909 [PERSON_NAME] Grades: I No lost, worn or damaged cutters …" at bounding box center [255, 239] width 506 height 99
click at [12, 205] on select "No lost, worn or damaged cutters 0 1 2 3 4 5 6 7 8 No diamond table left on any…" at bounding box center [32, 207] width 60 height 5
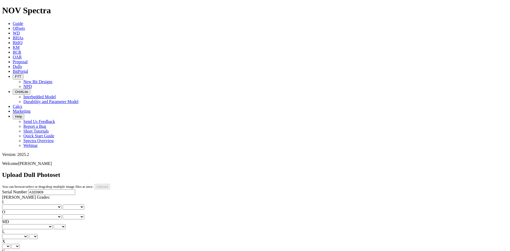
select select "number:1"
click at [11, 205] on select "No lost, worn or damaged cutters 0 1 2 3 4 5 6 7 8 No diamond table left on any…" at bounding box center [32, 207] width 60 height 5
select select "number:1"
click at [53, 215] on select "No lost, worn or damaged cutters 0 1 2 3 4 5 6 7 8 No diamond table left on any…" at bounding box center [32, 217] width 60 height 5
select select "number:2"
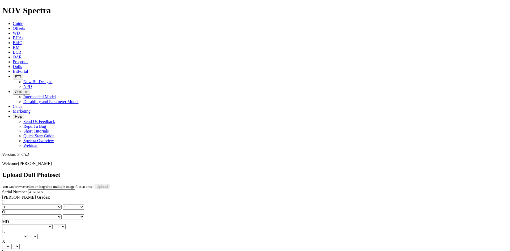
click at [38, 215] on select "No lost, worn or damaged cutters 0 1 2 3 4 5 6 7 8 No diamond table left on any…" at bounding box center [32, 217] width 60 height 5
select select "number:2"
drag, startPoint x: 18, startPoint y: 103, endPoint x: 22, endPoint y: 104, distance: 4.0
click at [18, 224] on select "BF - Bond Failure BT - Broken Teeth/Cutters BU - Balled Up Bit CR - Cored CT - …" at bounding box center [27, 226] width 51 height 5
select select "string:WT"
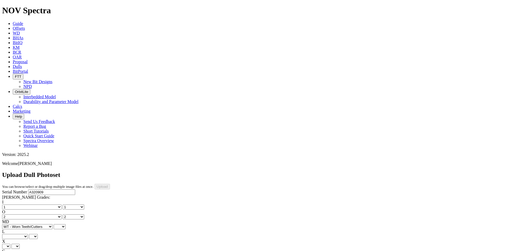
click at [11, 224] on select "BF - Bond Failure BT - Broken Teeth/Cutters BU - Balled Up Bit CR - Cored CT - …" at bounding box center [27, 226] width 51 height 5
select select "string:WT"
click at [28, 234] on select "A - All C - Cone G - Gauge N - Nose S - Shoulder T - Taper" at bounding box center [15, 236] width 26 height 5
select select "string:S"
click at [28, 234] on select "A - All C - Cone G - Gauge N - Nose S - Shoulder T - Taper" at bounding box center [15, 236] width 26 height 5
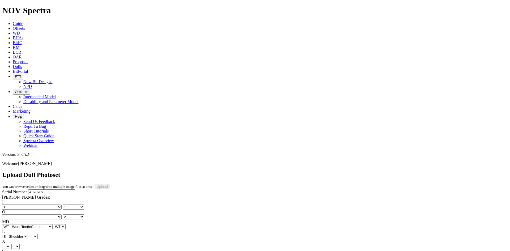
select select "string:S"
click at [10, 244] on select "X" at bounding box center [6, 246] width 8 height 5
click at [27, 205] on div "Serial Number A320909 [PERSON_NAME] Grades: I No lost, worn or damaged cutters …" at bounding box center [255, 239] width 506 height 99
click at [10, 244] on select "X" at bounding box center [6, 246] width 8 height 5
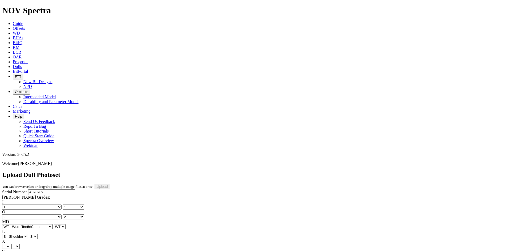
select select "string:X"
click at [10, 244] on select "X" at bounding box center [6, 246] width 8 height 5
select select "string:X"
click at [46, 251] on select "Unknown I - In Gauge 1 - 1/16 in Undergauge" 2 - 2/16 in Undergauge = ⅛ in" 8 -…" at bounding box center [29, 256] width 54 height 5
select select "string:I"
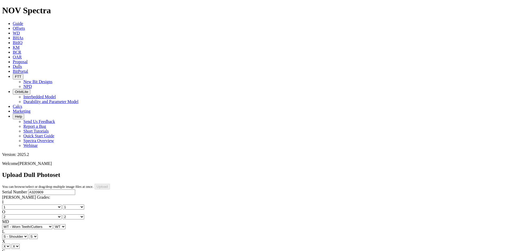
click at [38, 251] on select "Unknown I - In Gauge 1 - 1/16 in Undergauge" 2 - 2/16 in Undergauge = ⅛ in" 8 -…" at bounding box center [29, 256] width 54 height 5
select select "string:I"
select select "string:CT"
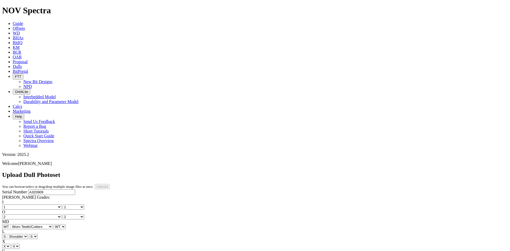
select select "string:CT"
select select "string:_"
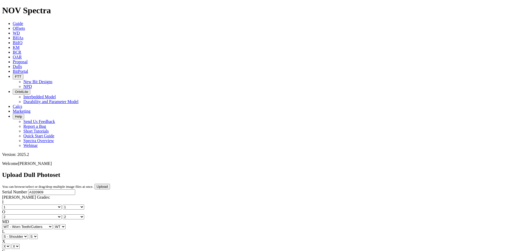
click at [110, 184] on input "Upload" at bounding box center [102, 187] width 15 height 6
